Goal: Task Accomplishment & Management: Use online tool/utility

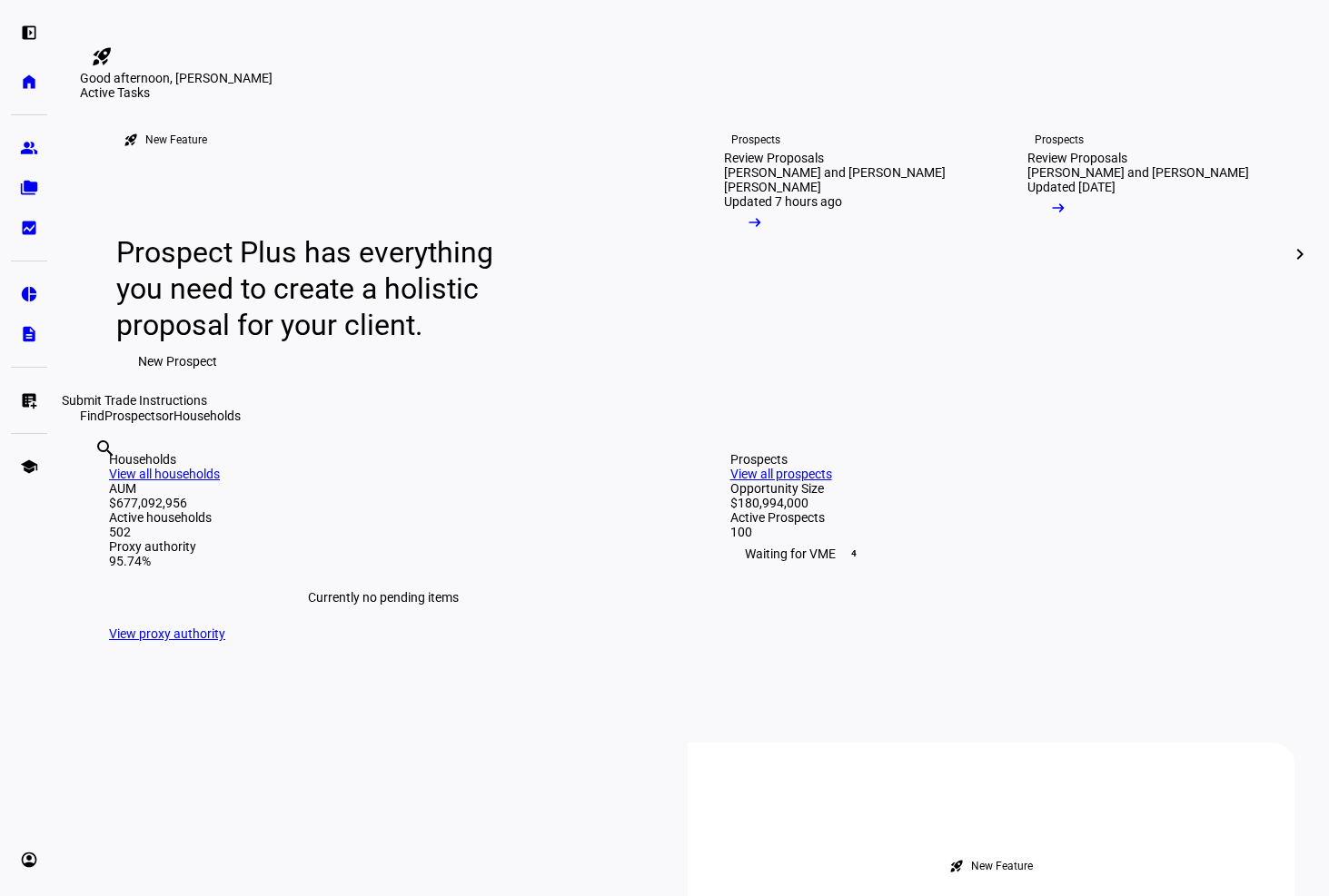
click at [21, 404] on eth-mat-symbol "list_alt_add" at bounding box center [29, 401] width 18 height 18
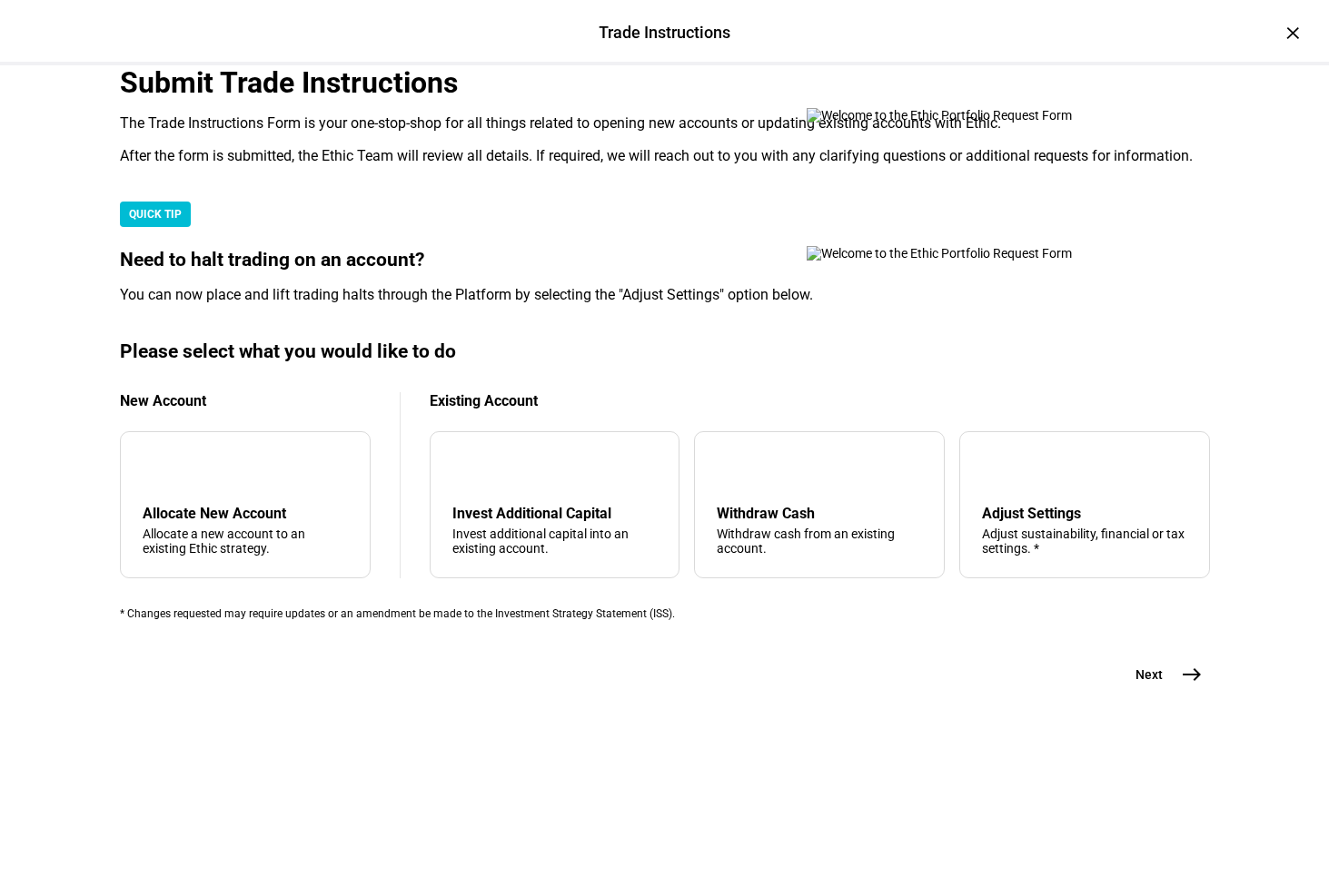
scroll to position [235, 0]
click at [803, 556] on div "Withdraw cash from an existing account." at bounding box center [819, 541] width 205 height 29
click at [1182, 693] on span "east" at bounding box center [1191, 675] width 37 height 37
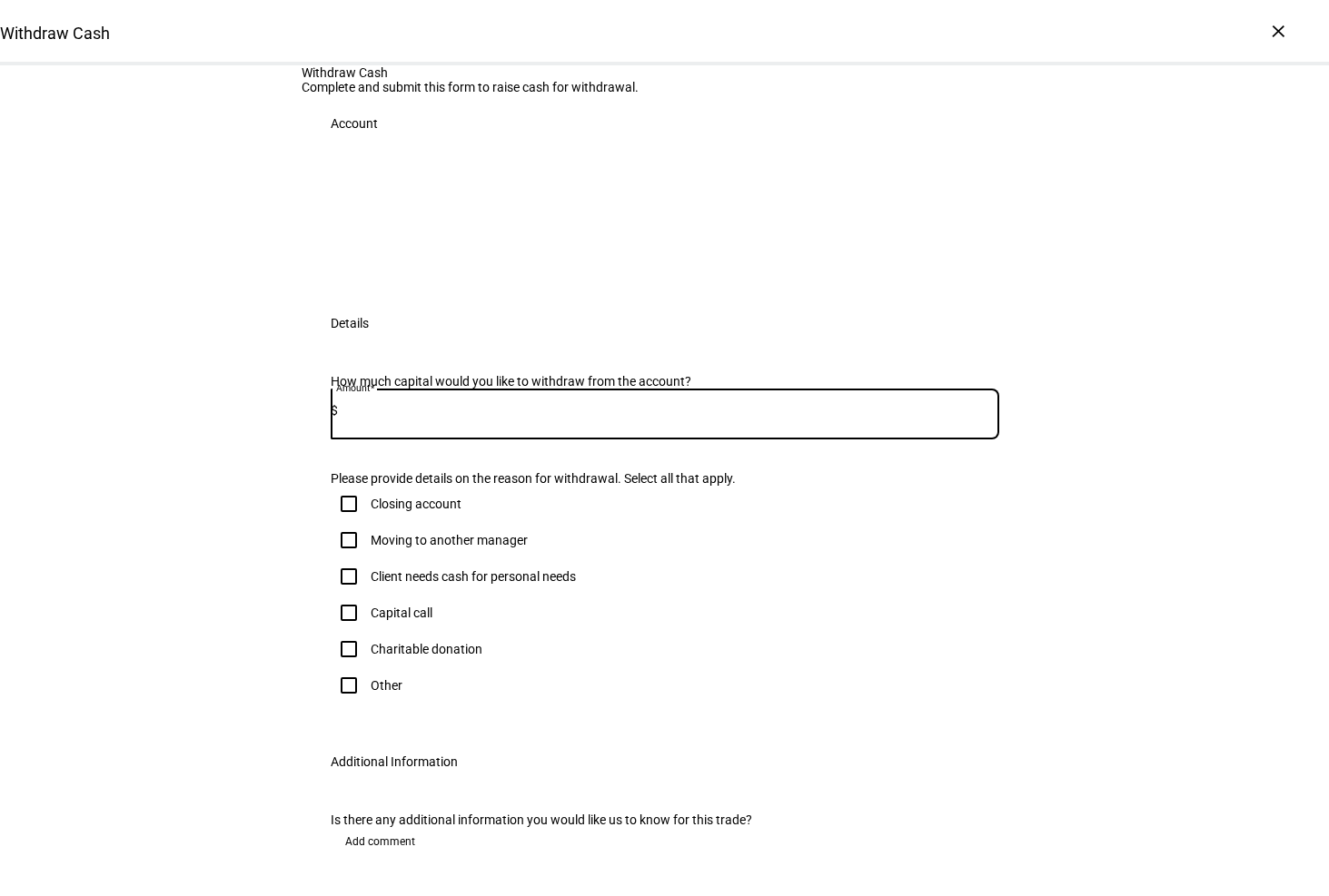
click at [490, 417] on input at bounding box center [668, 411] width 661 height 15
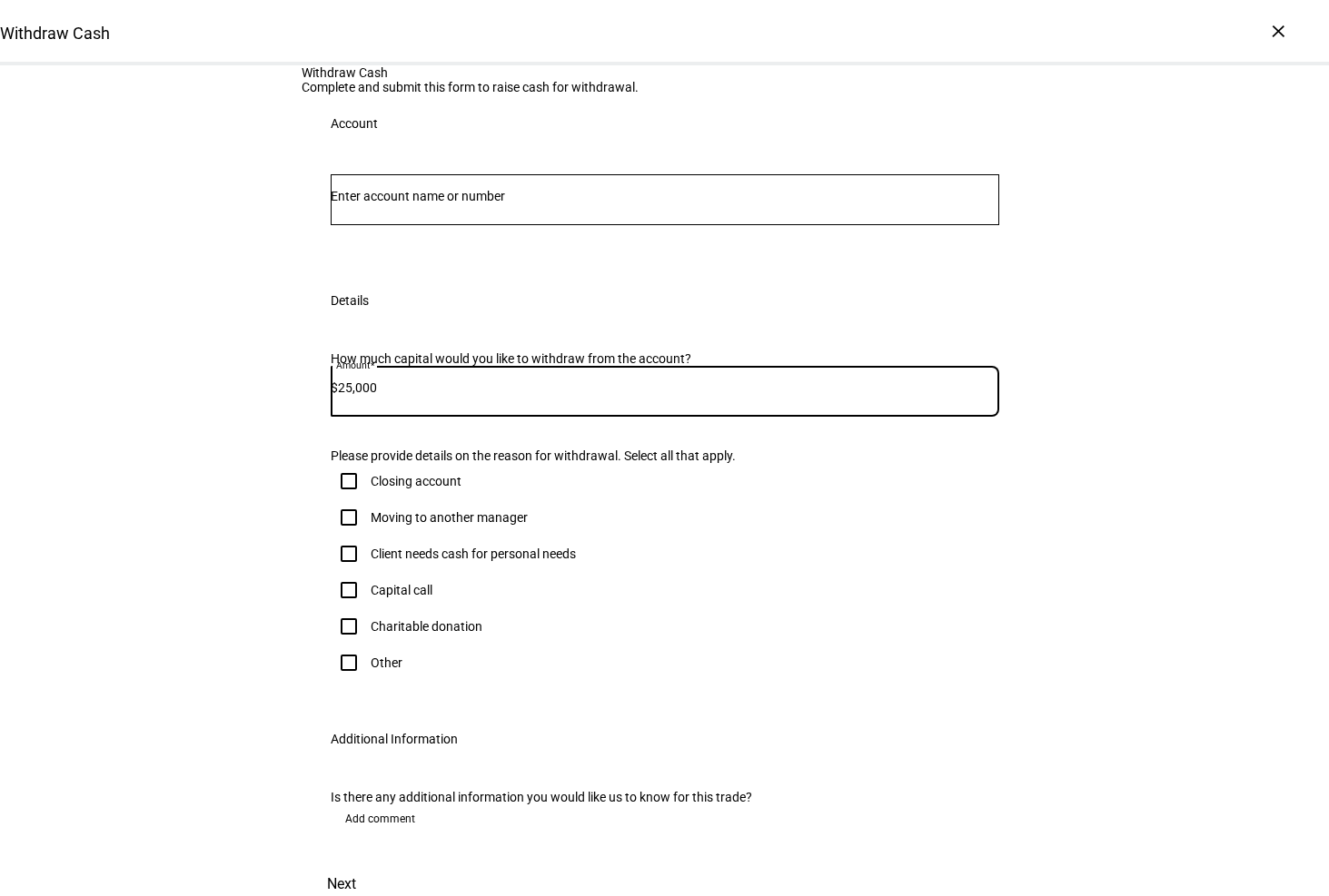
type input "25,000"
click at [346, 572] on input "Client needs cash for personal needs" at bounding box center [349, 554] width 37 height 37
checkbox input "true"
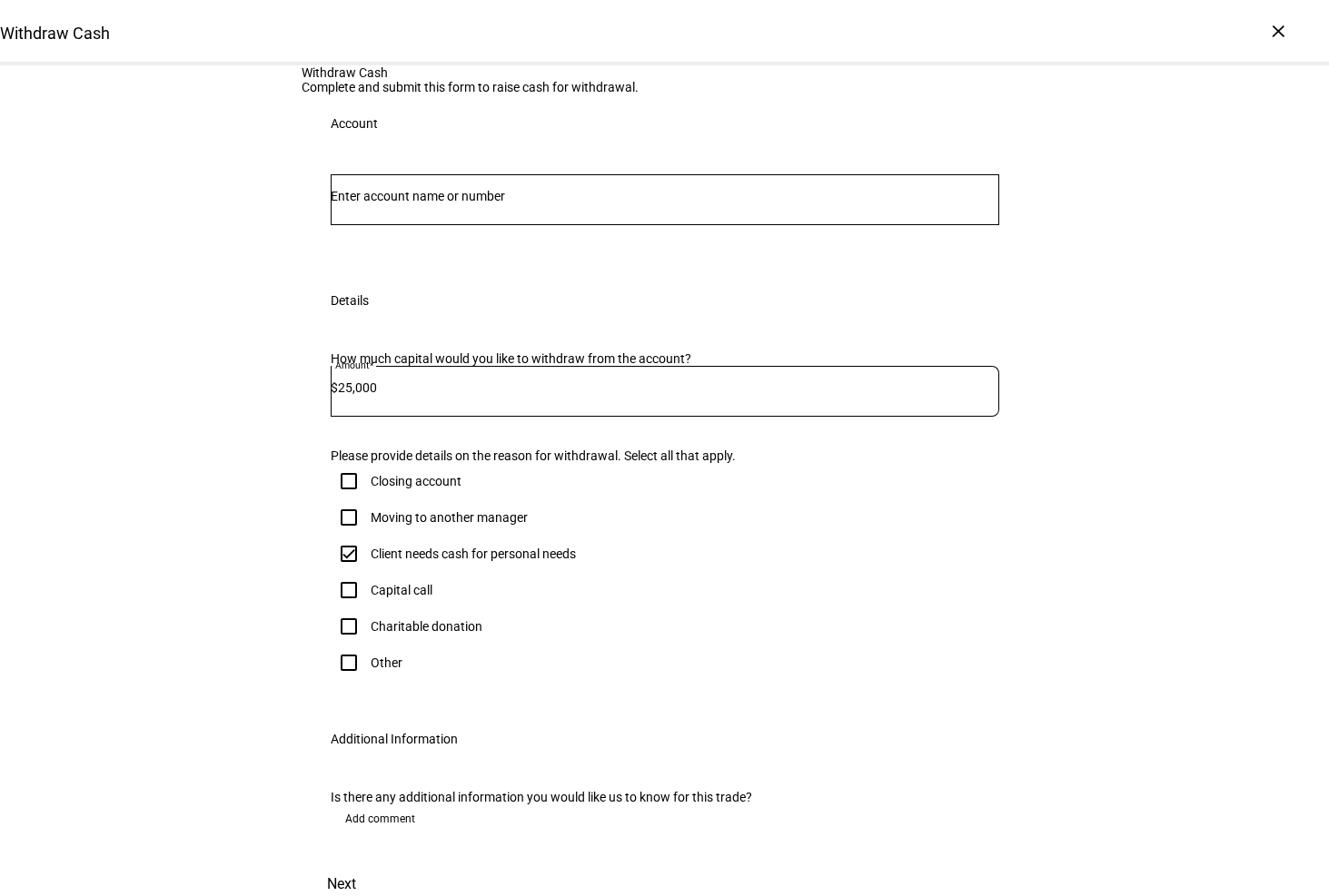
click at [426, 204] on input "Number" at bounding box center [664, 196] width 669 height 15
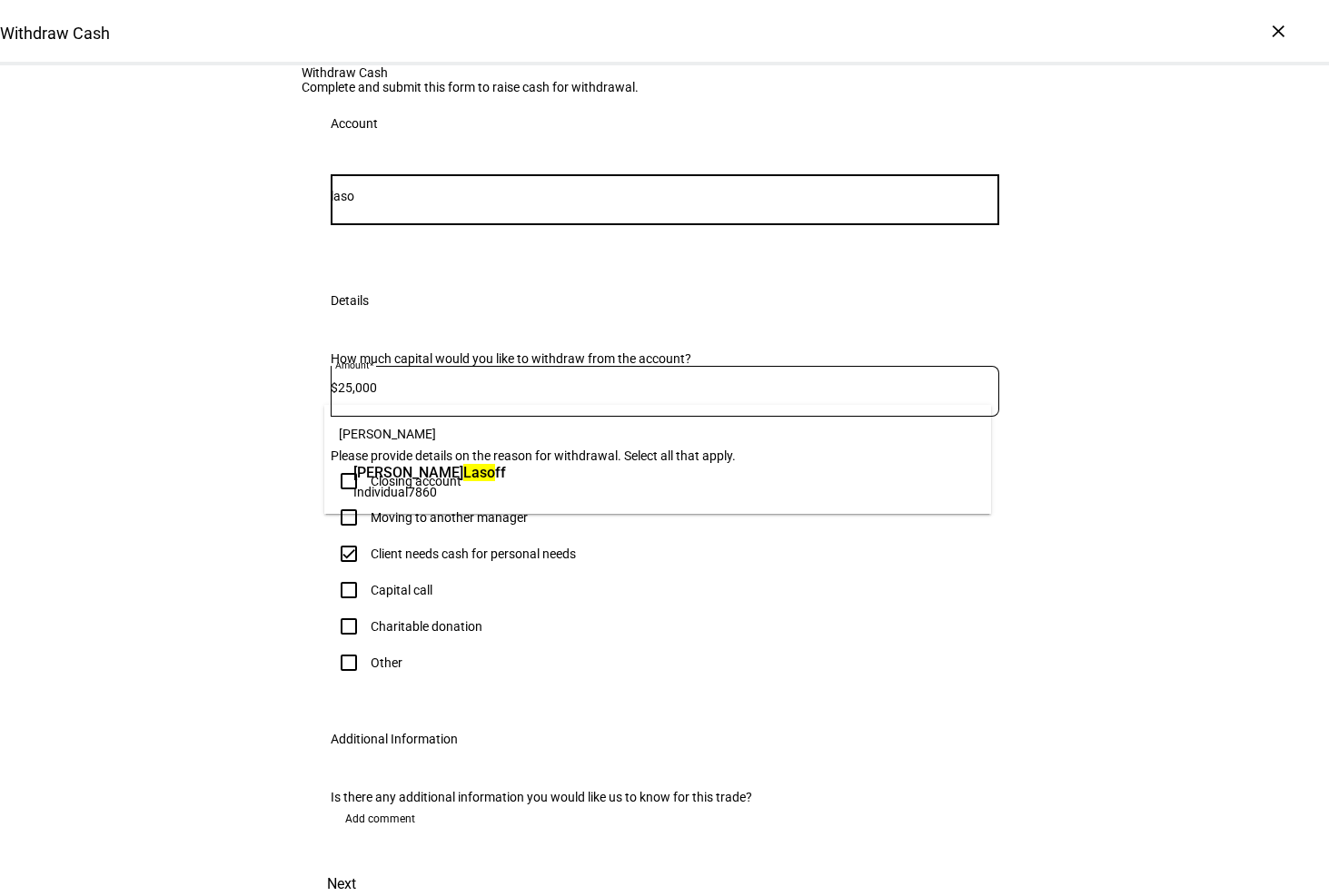
type input "laso"
click at [444, 475] on span "[PERSON_NAME] ff" at bounding box center [429, 472] width 152 height 21
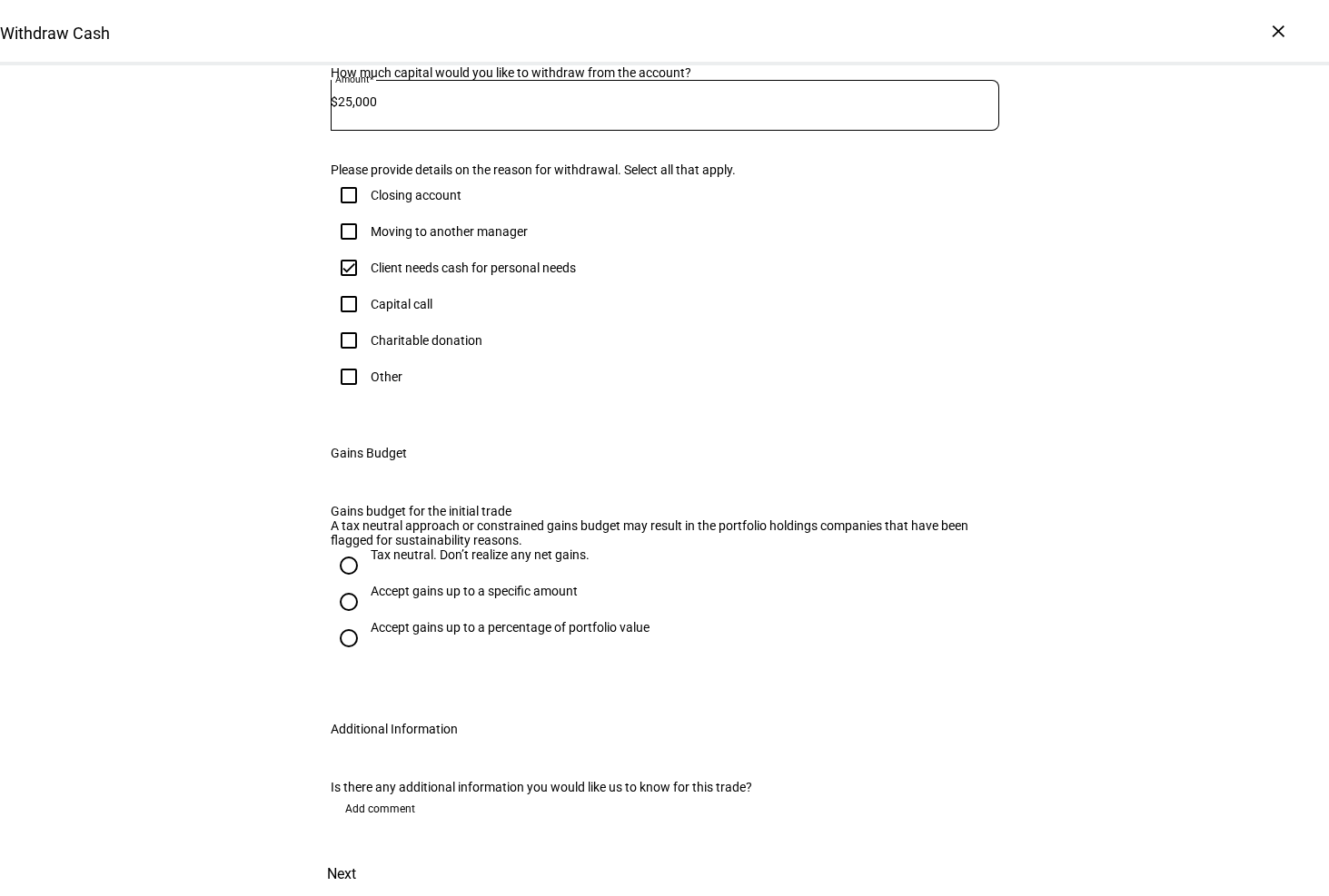
scroll to position [580, 0]
click at [373, 599] on div "Accept gains up to a specific amount" at bounding box center [474, 592] width 207 height 15
click at [367, 620] on input "Accept gains up to a specific amount" at bounding box center [349, 603] width 37 height 37
radio input "true"
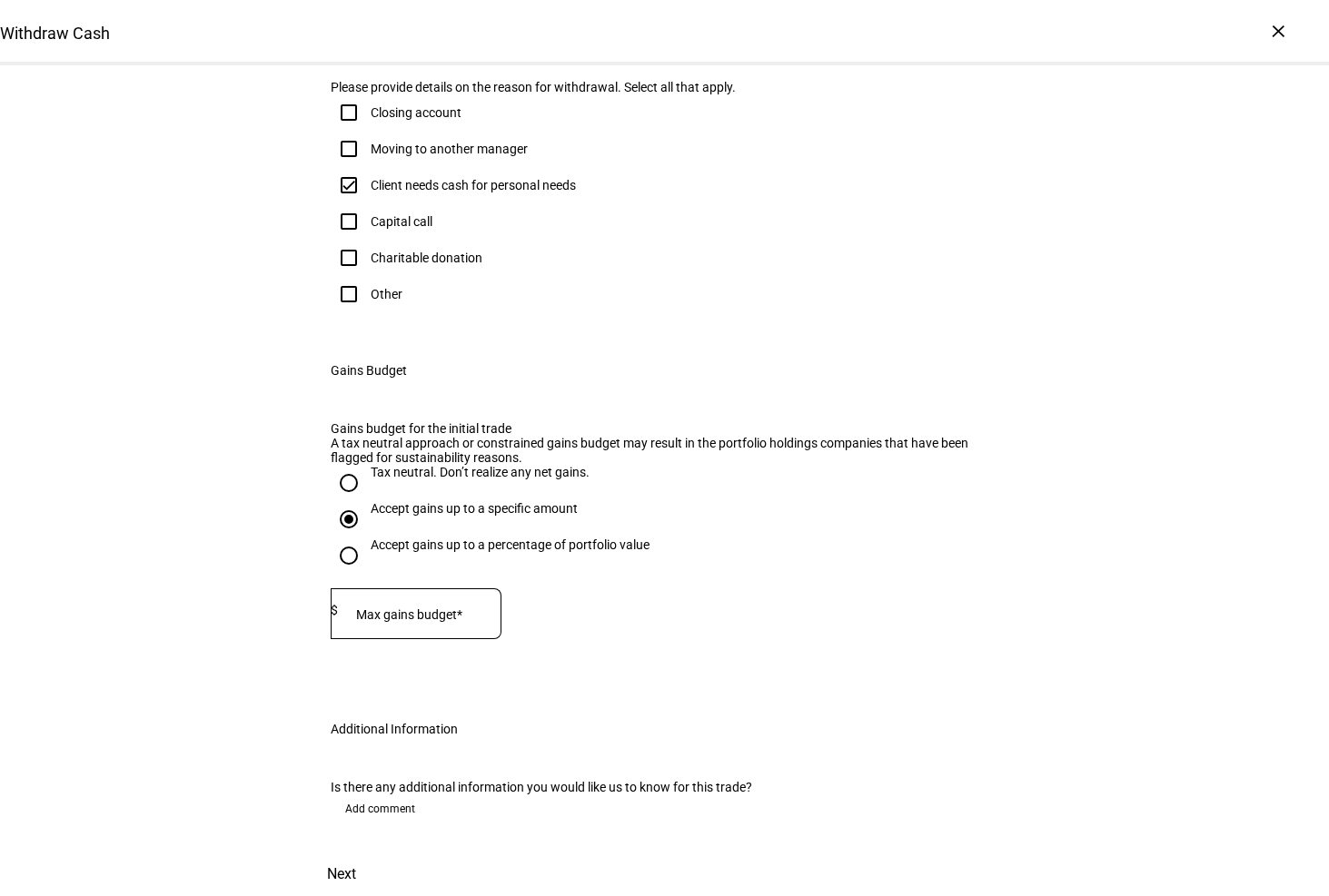
click at [449, 622] on mat-label "Max gains budget*" at bounding box center [409, 614] width 106 height 15
type input "7,000"
click at [382, 853] on span at bounding box center [341, 875] width 80 height 44
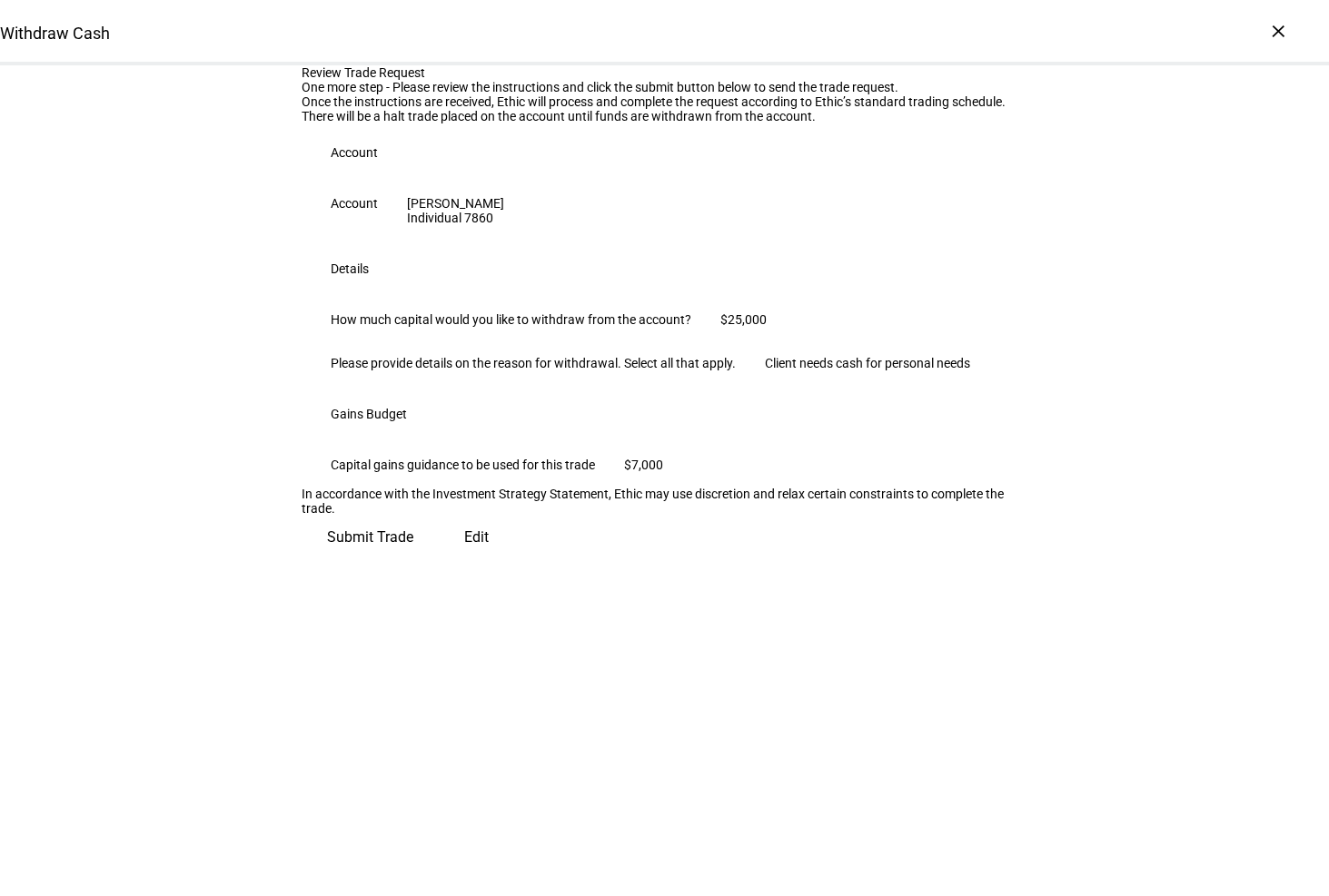
scroll to position [116, 0]
click at [414, 559] on span "Submit Trade" at bounding box center [370, 537] width 86 height 44
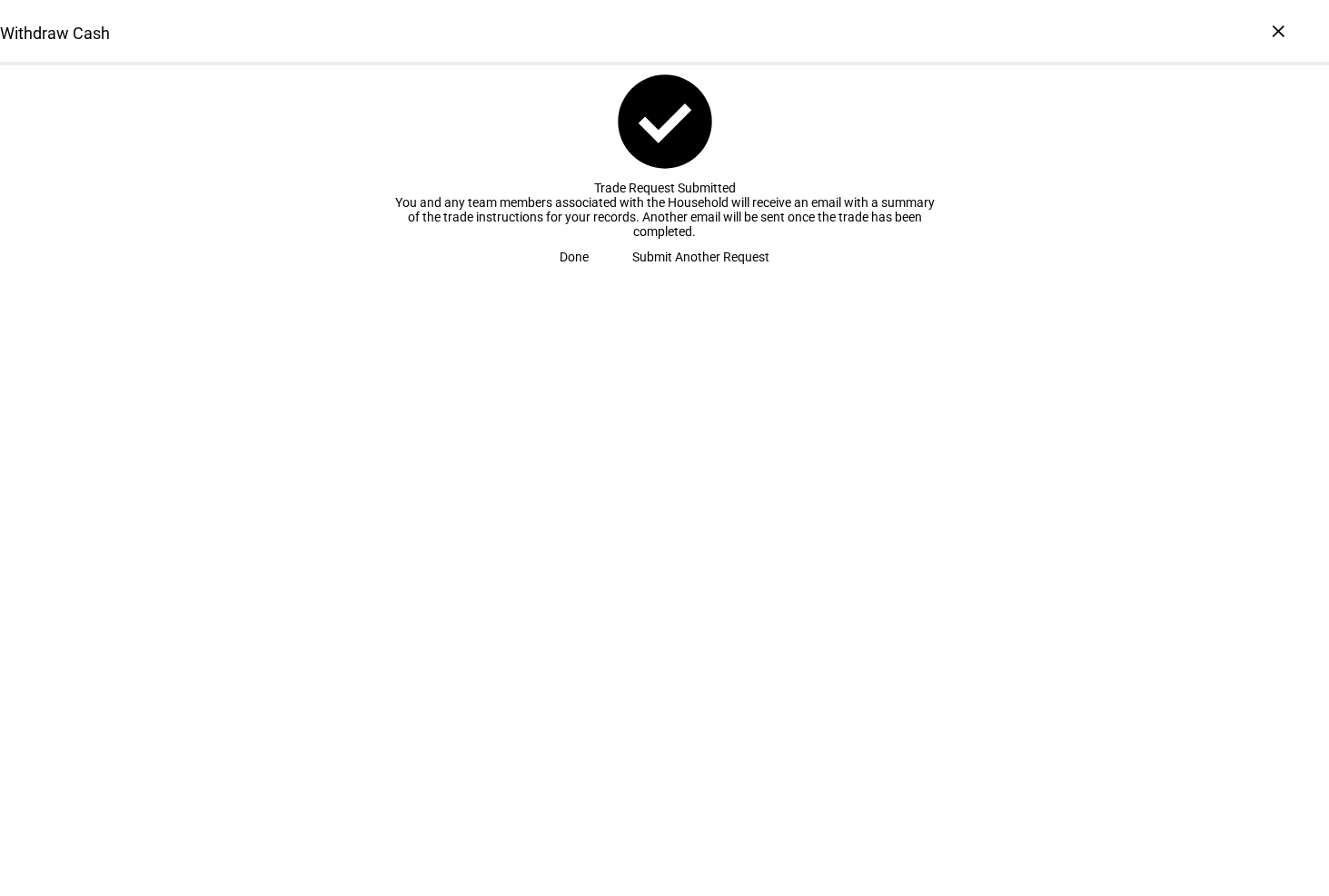
click at [589, 275] on span "Done" at bounding box center [574, 257] width 29 height 37
